Goal: Task Accomplishment & Management: Manage account settings

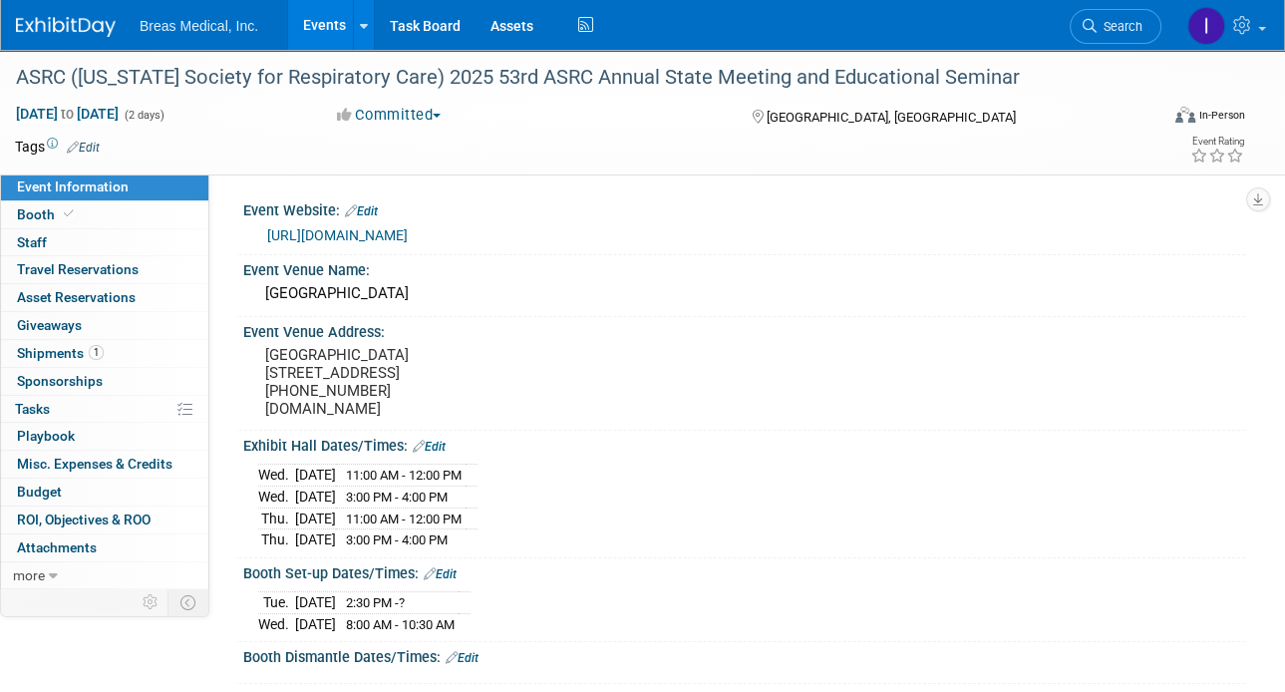
click at [315, 21] on link "Events" at bounding box center [324, 25] width 73 height 50
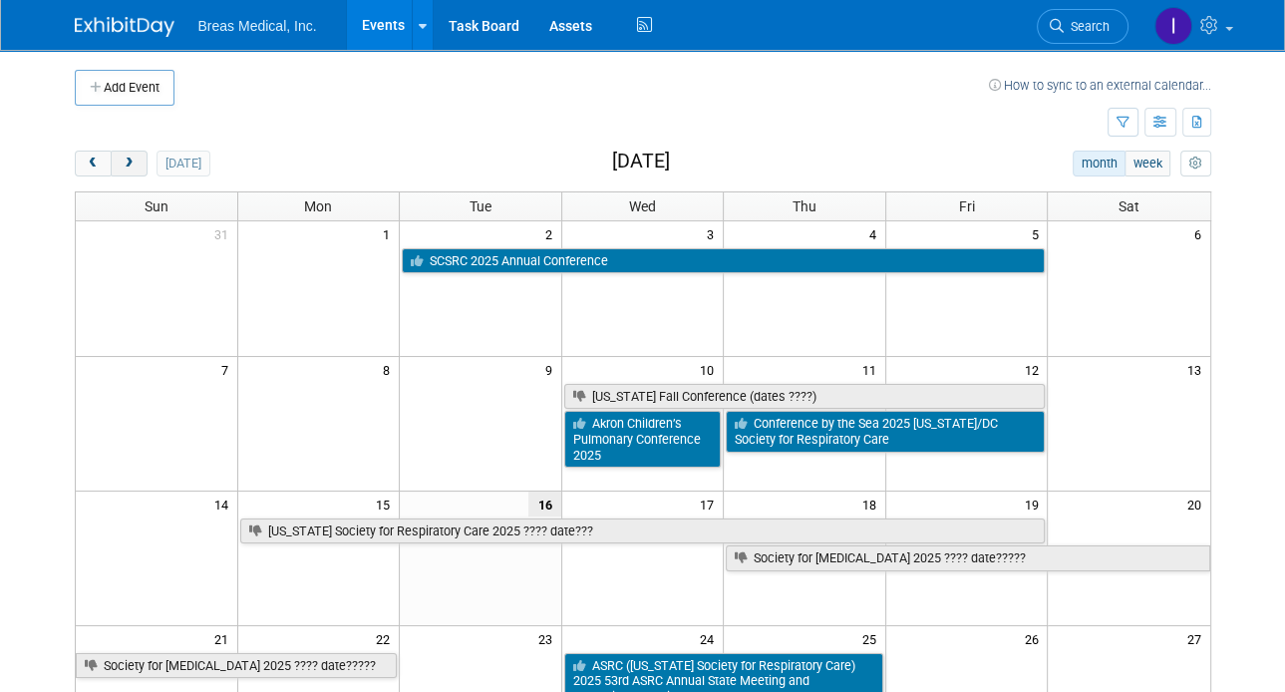
click at [137, 167] on button "next" at bounding box center [129, 163] width 37 height 26
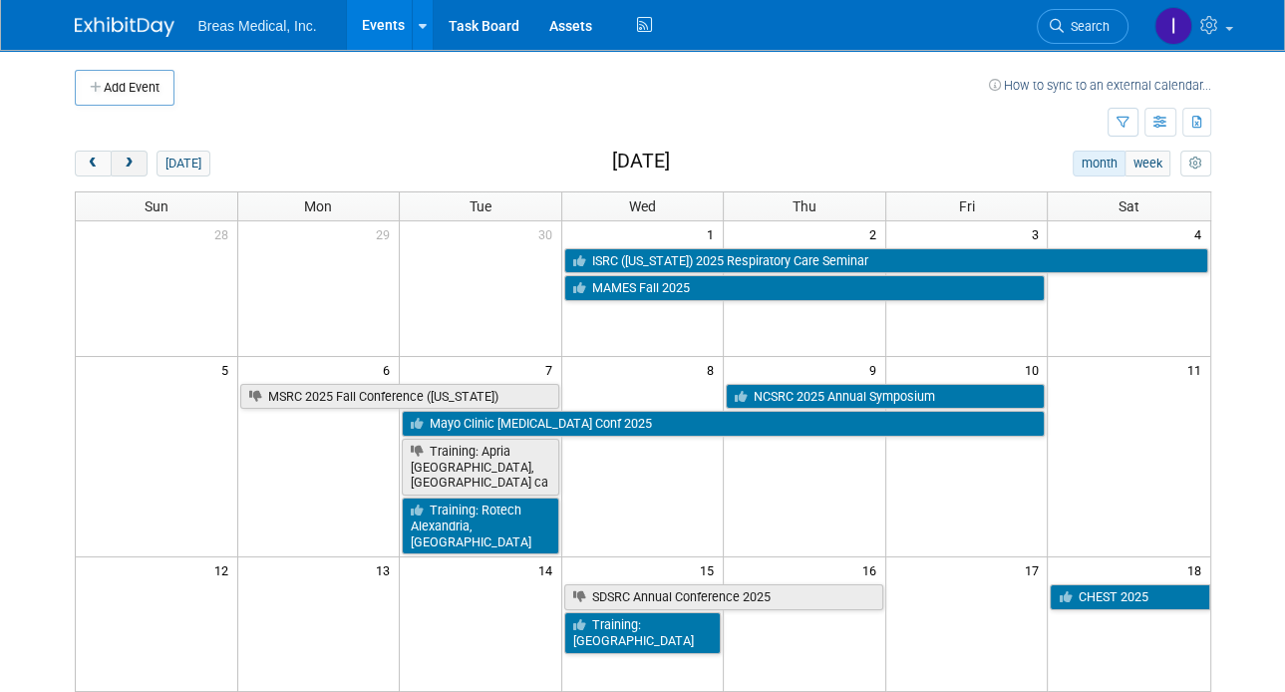
click at [137, 167] on button "next" at bounding box center [129, 163] width 37 height 26
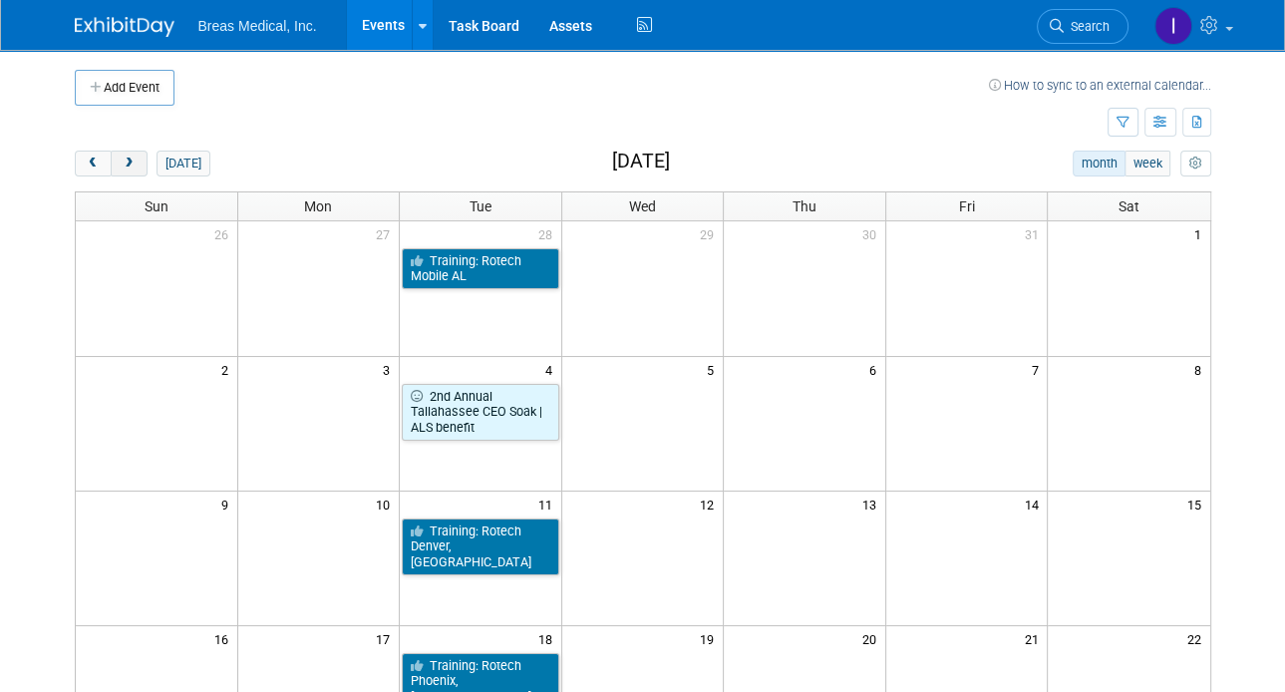
click at [137, 167] on button "next" at bounding box center [129, 163] width 37 height 26
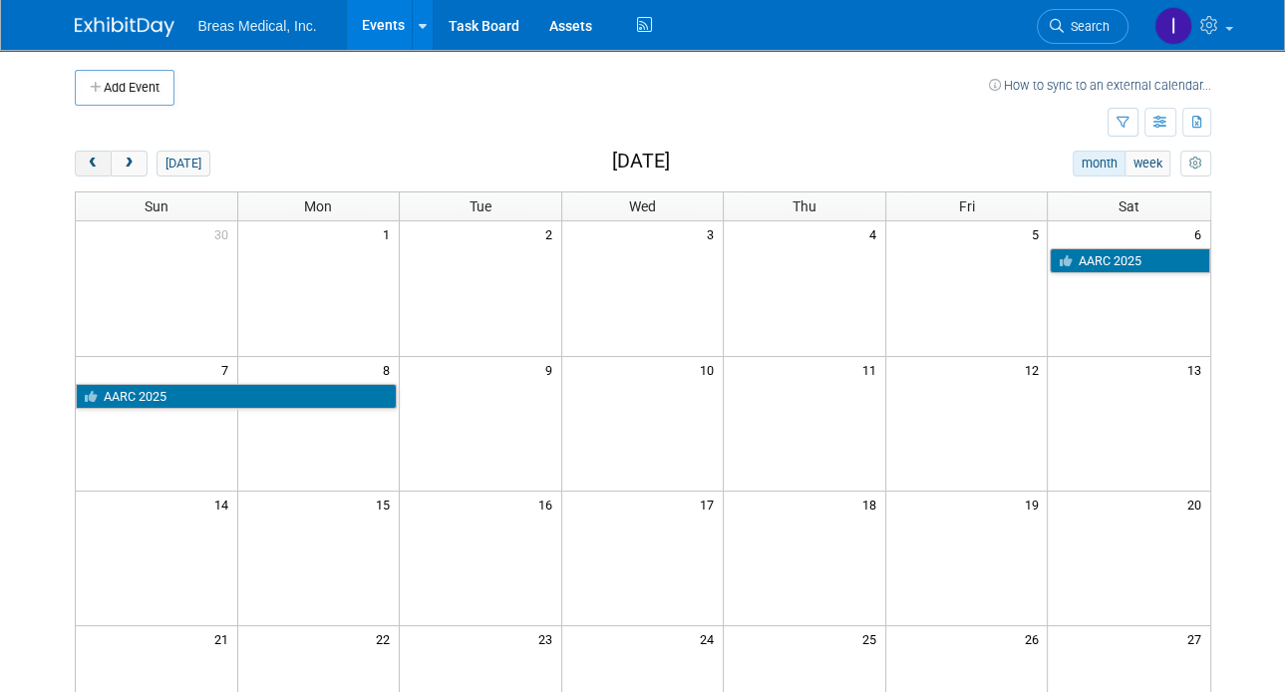
click at [87, 166] on span "prev" at bounding box center [93, 163] width 15 height 13
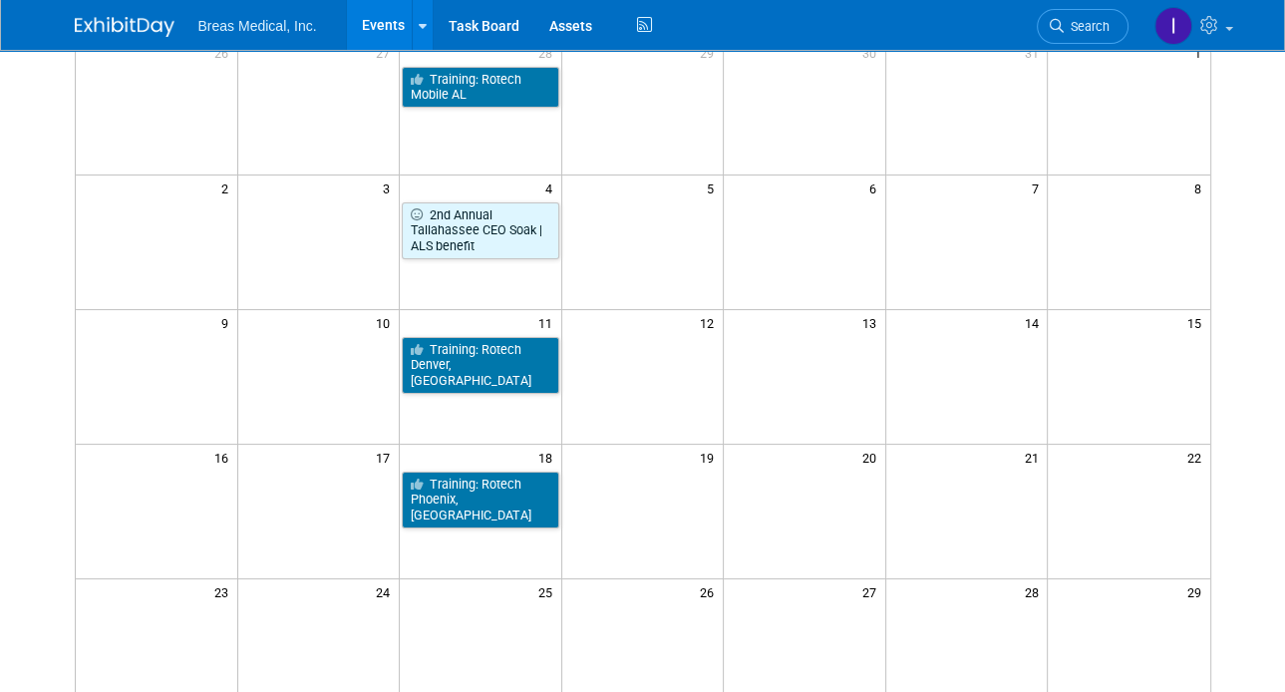
scroll to position [199, 0]
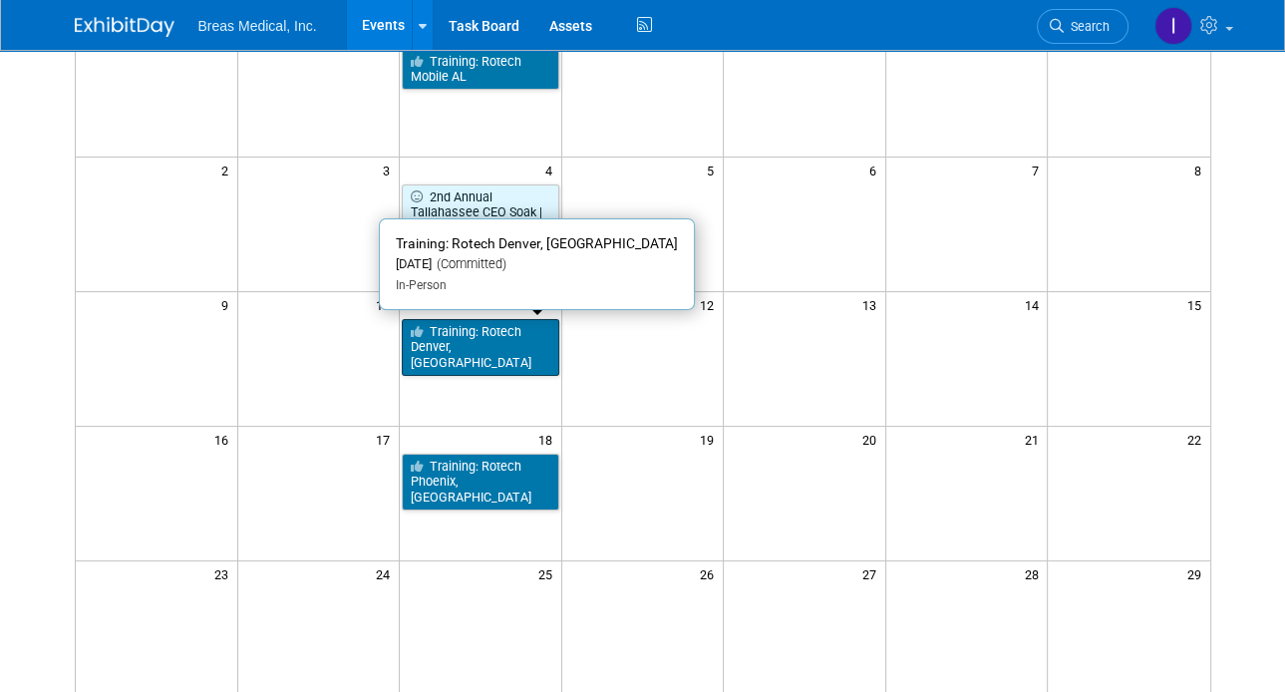
click at [500, 331] on link "Training: Rotech Denver, [GEOGRAPHIC_DATA]" at bounding box center [480, 347] width 157 height 57
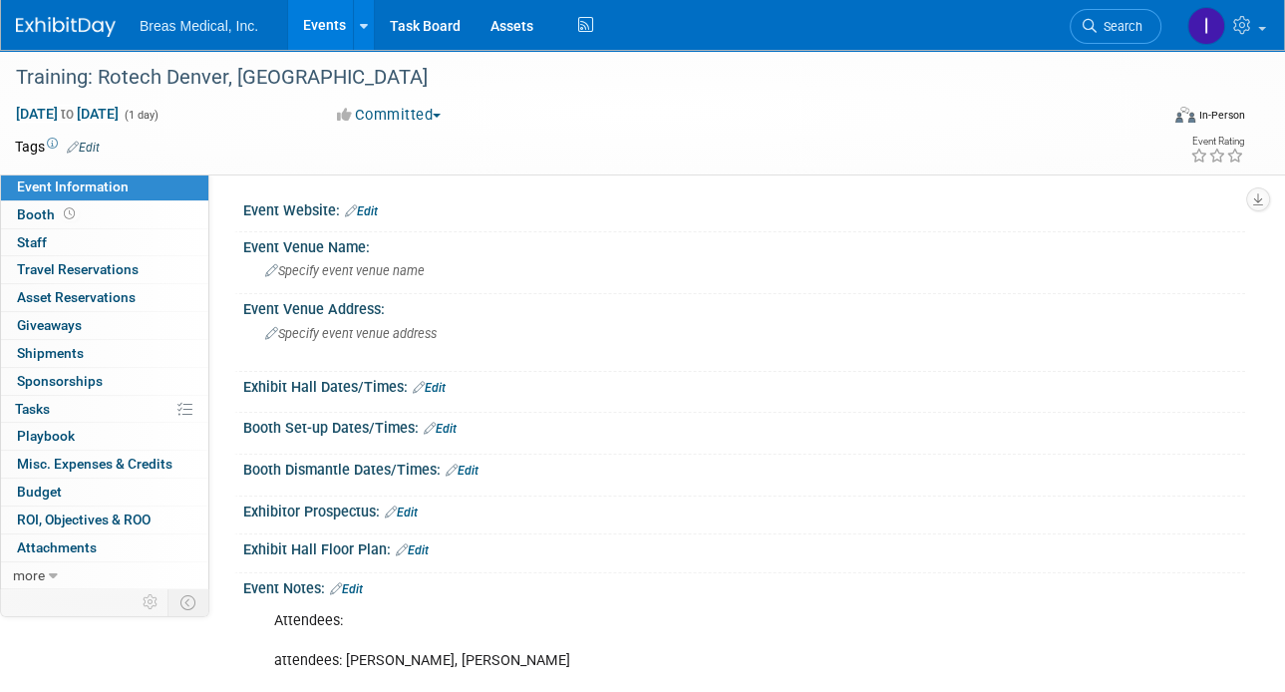
click at [327, 30] on link "Events" at bounding box center [324, 25] width 73 height 50
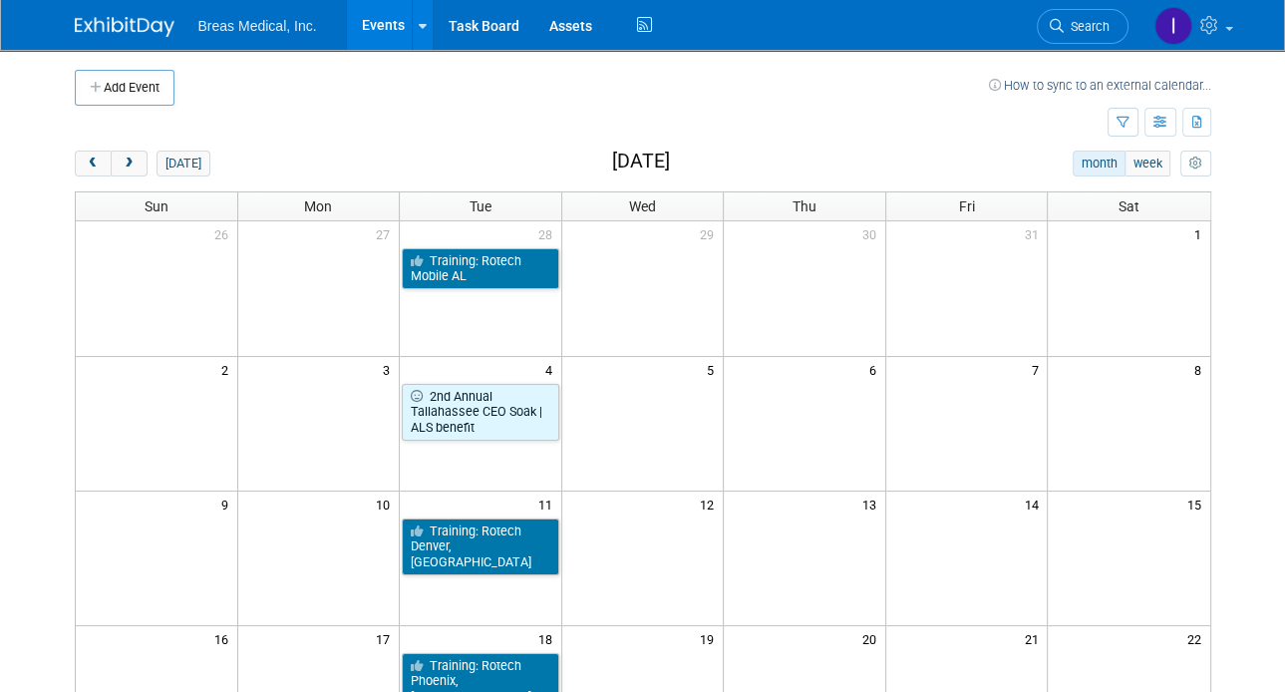
scroll to position [100, 0]
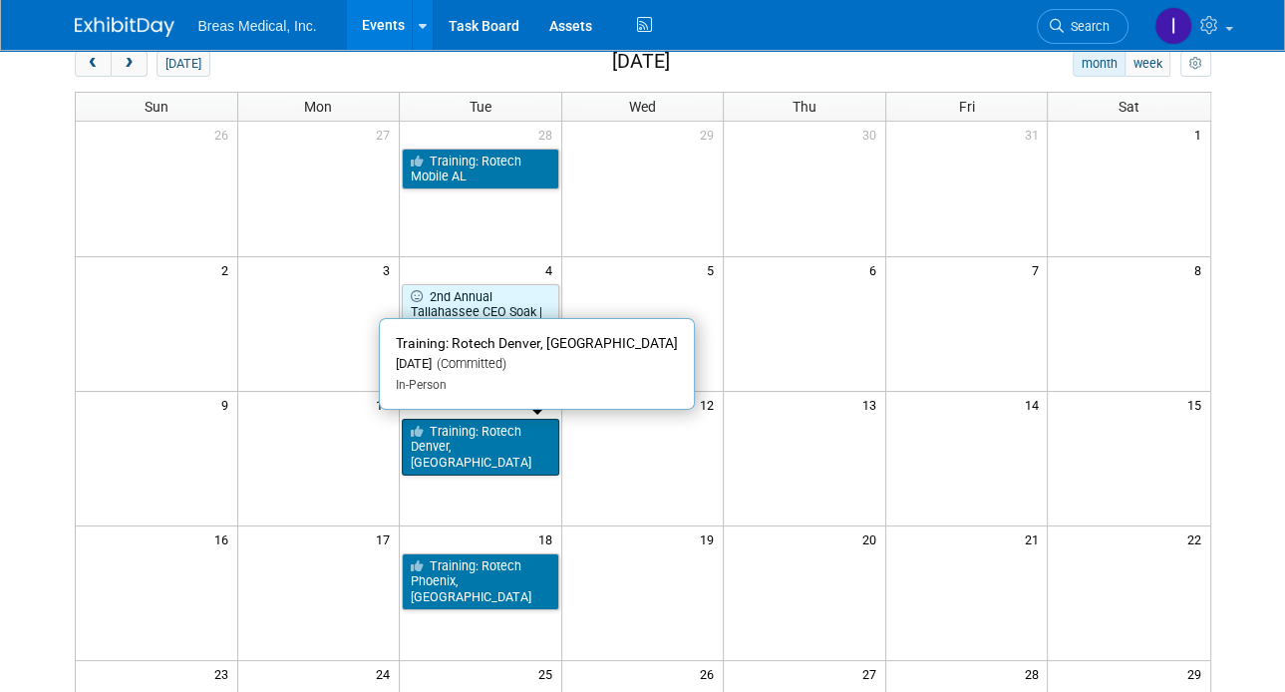
click at [496, 434] on link "Training: Rotech Denver, [GEOGRAPHIC_DATA]" at bounding box center [480, 447] width 157 height 57
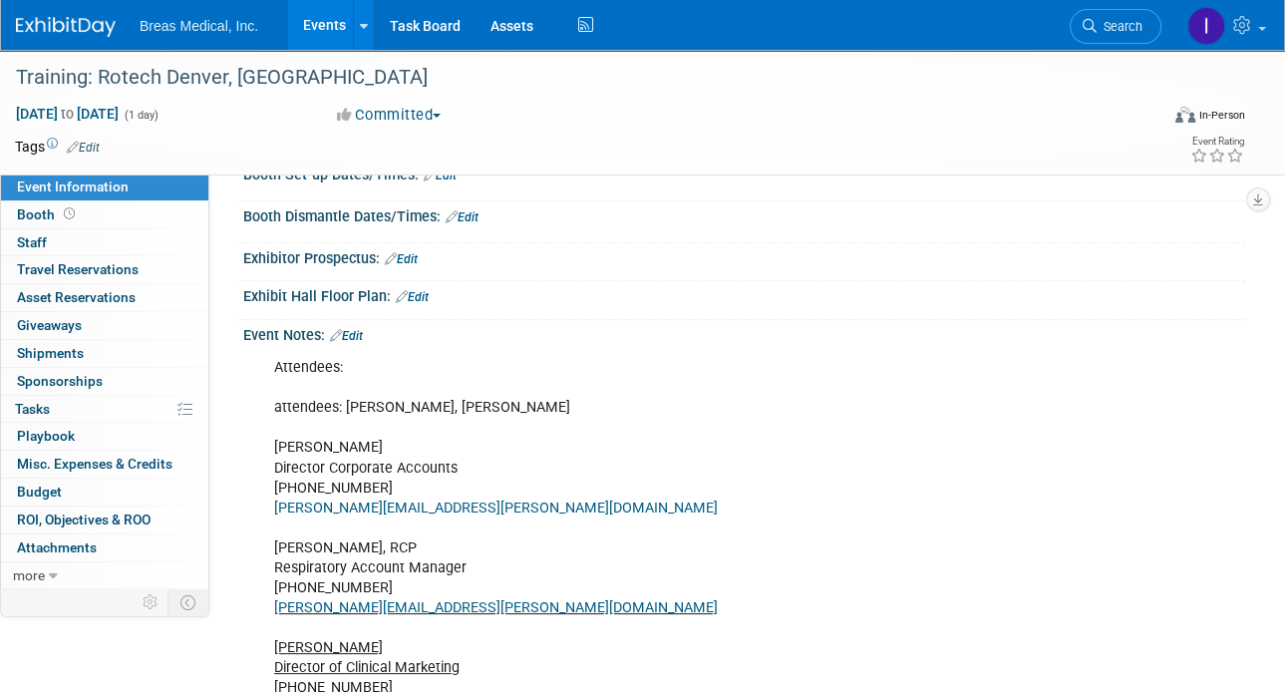
scroll to position [252, 0]
click at [363, 331] on link "Edit" at bounding box center [346, 337] width 33 height 14
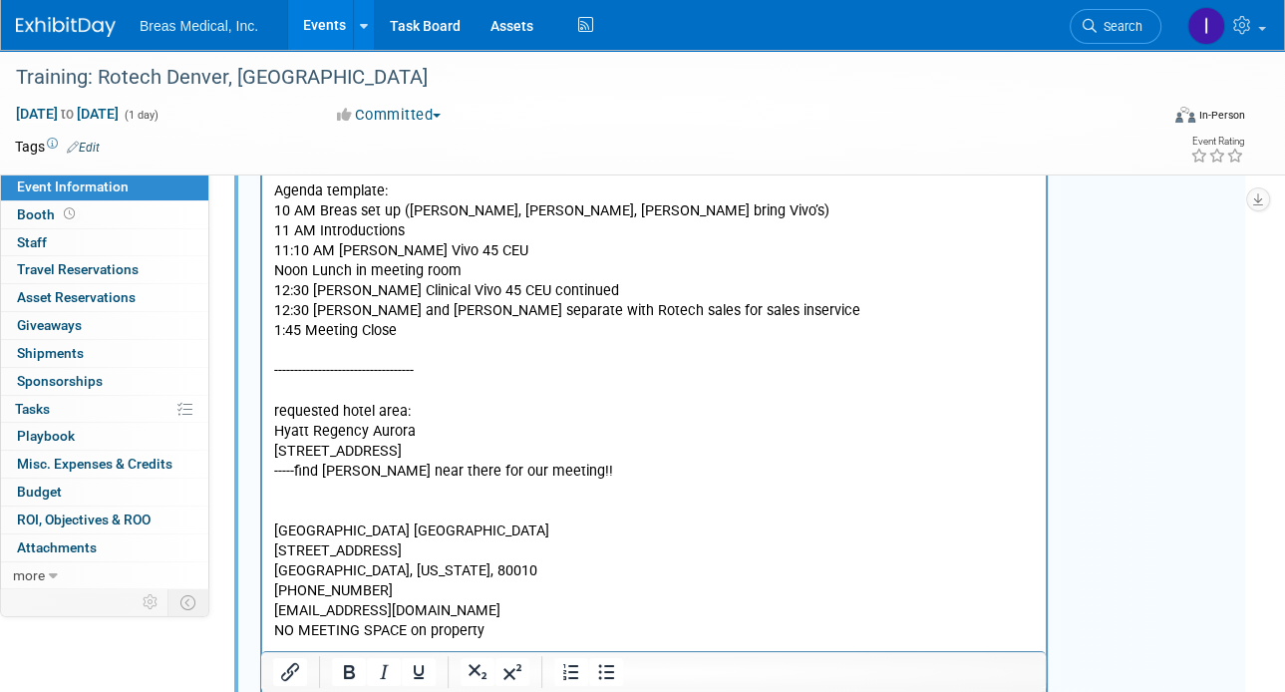
scroll to position [1249, 0]
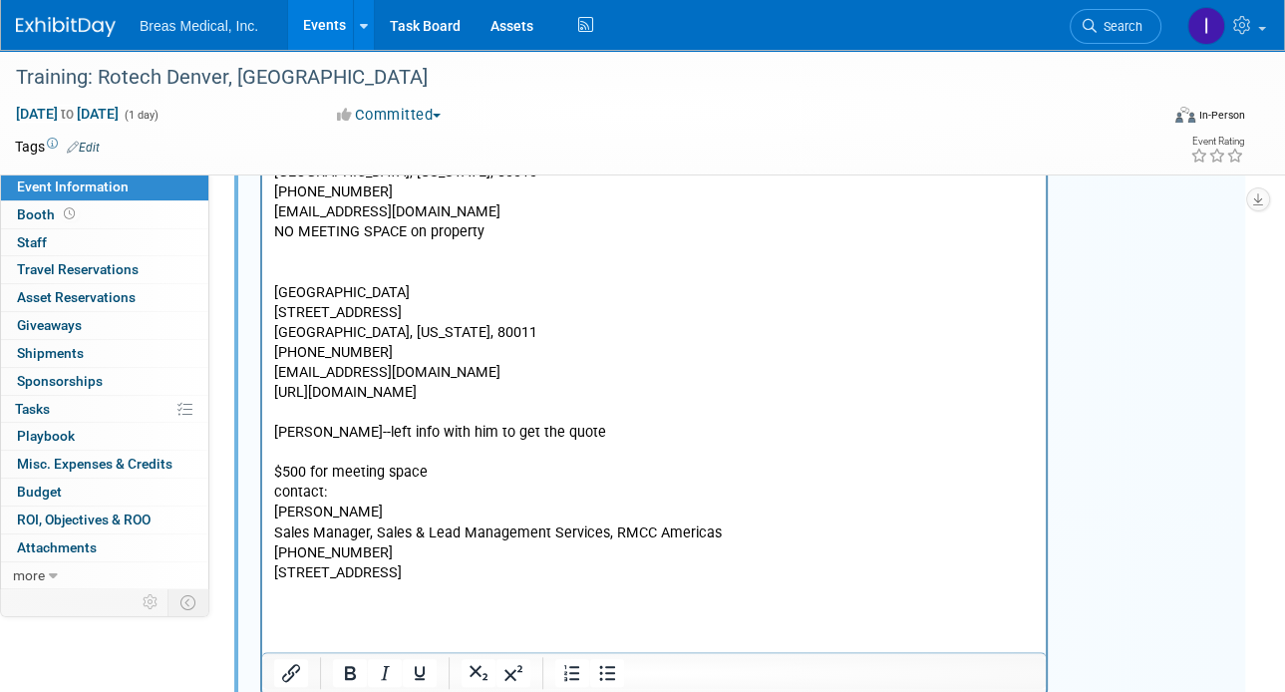
click at [354, 482] on p "$500 for meeting space" at bounding box center [654, 472] width 760 height 20
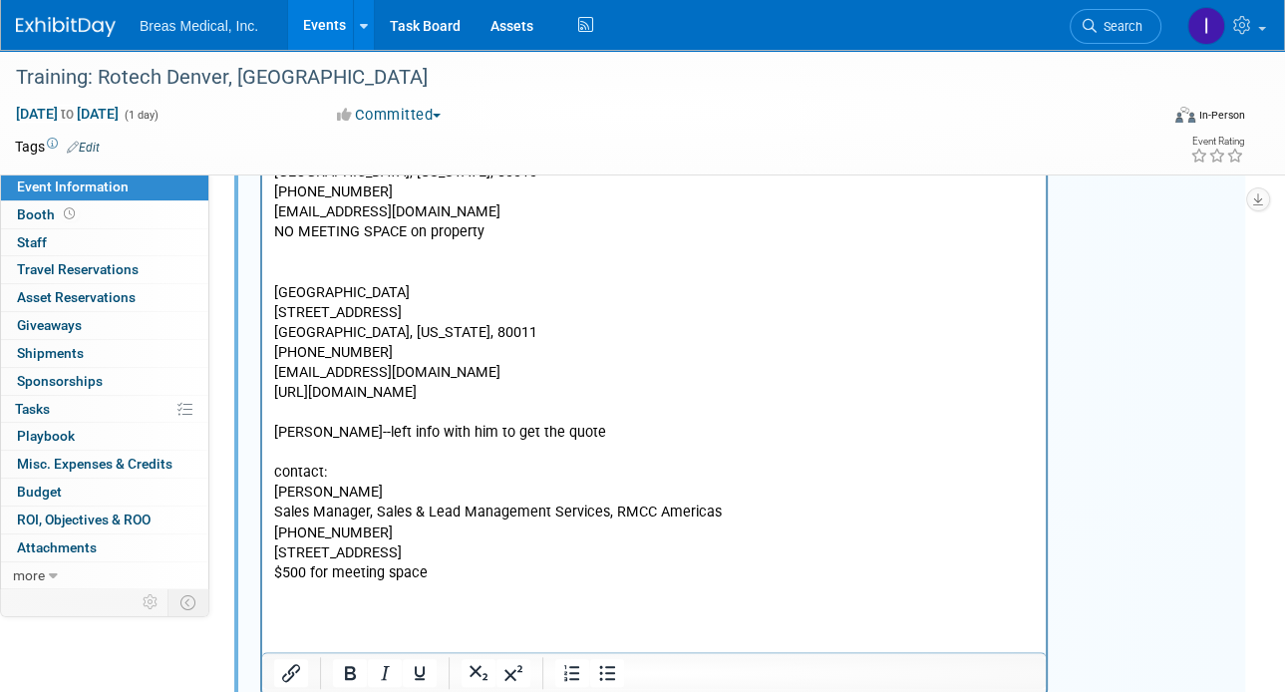
click at [482, 563] on p "[STREET_ADDRESS]" at bounding box center [654, 553] width 760 height 20
click at [470, 583] on p "$500 for meeting space" at bounding box center [654, 573] width 760 height 20
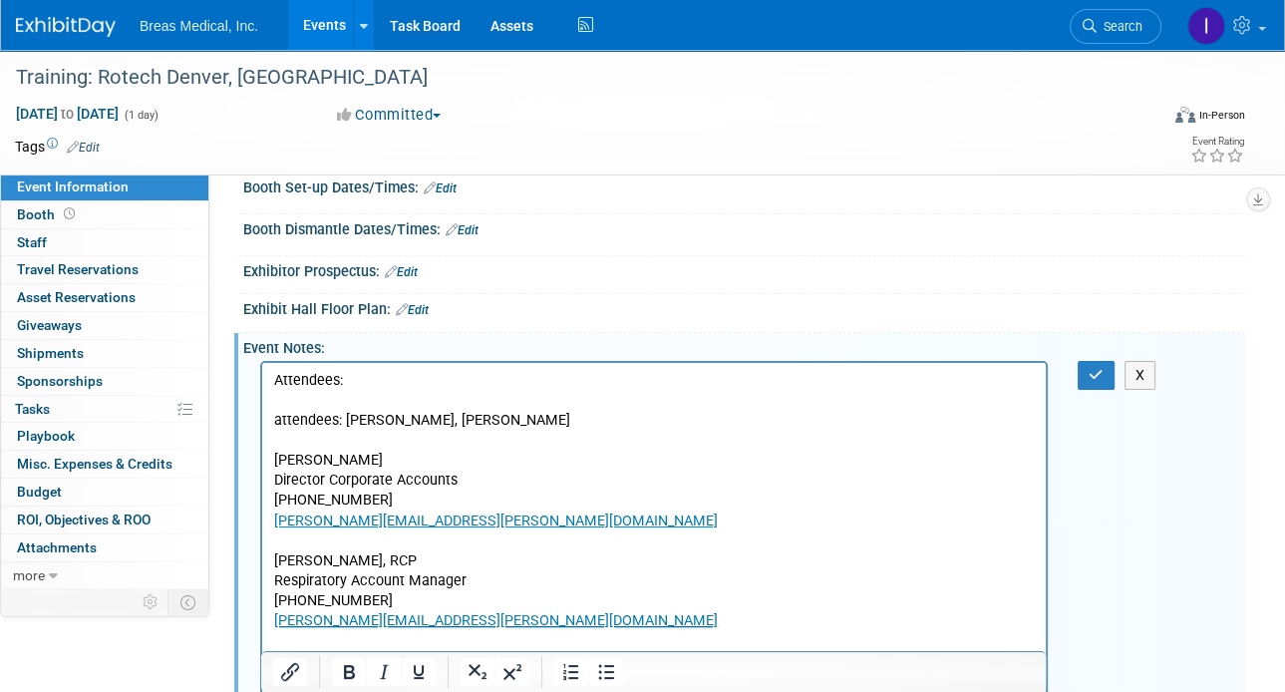
scroll to position [195, 0]
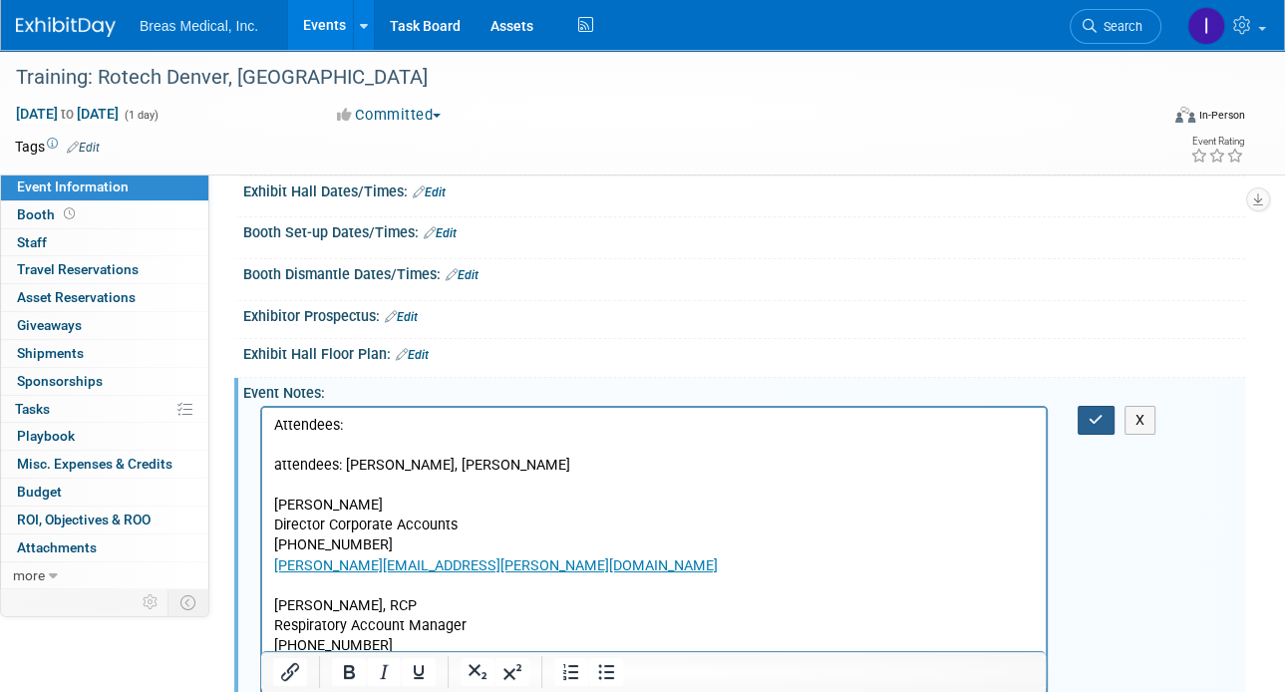
click at [1092, 413] on icon "button" at bounding box center [1095, 420] width 15 height 14
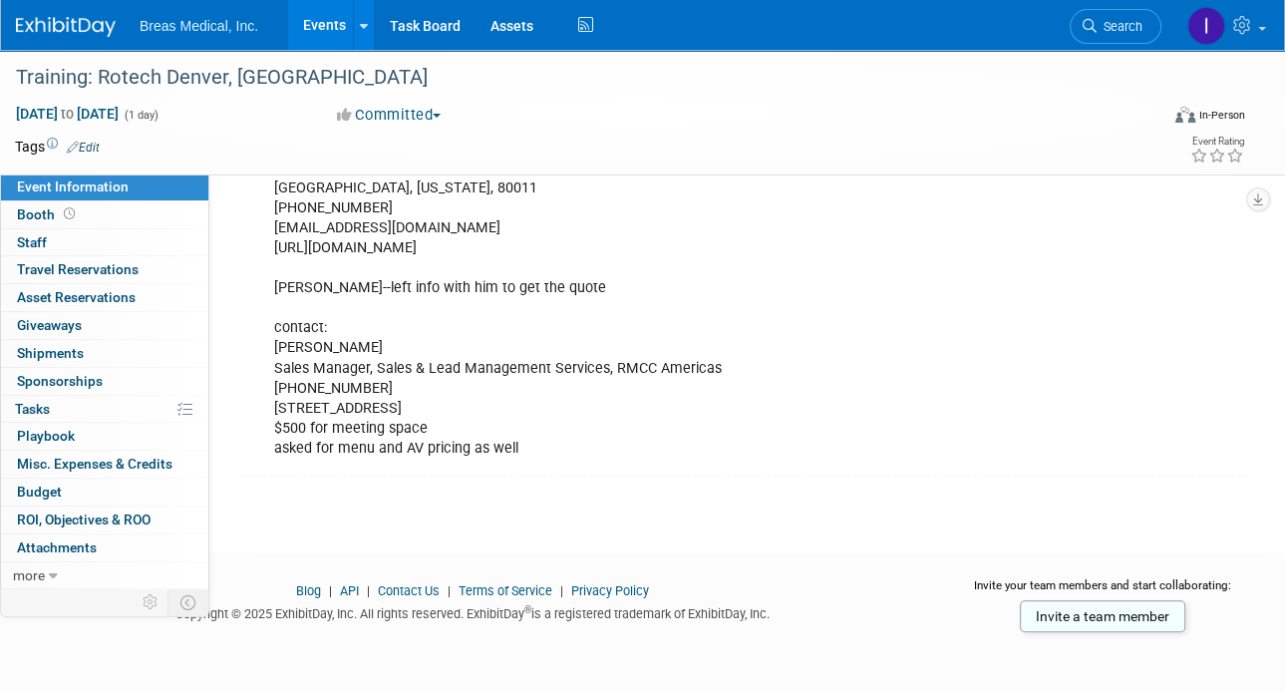
scroll to position [1409, 0]
drag, startPoint x: 790, startPoint y: 245, endPoint x: 271, endPoint y: 233, distance: 519.3
copy div "[URL][DOMAIN_NAME]"
